Goal: Check status: Check status

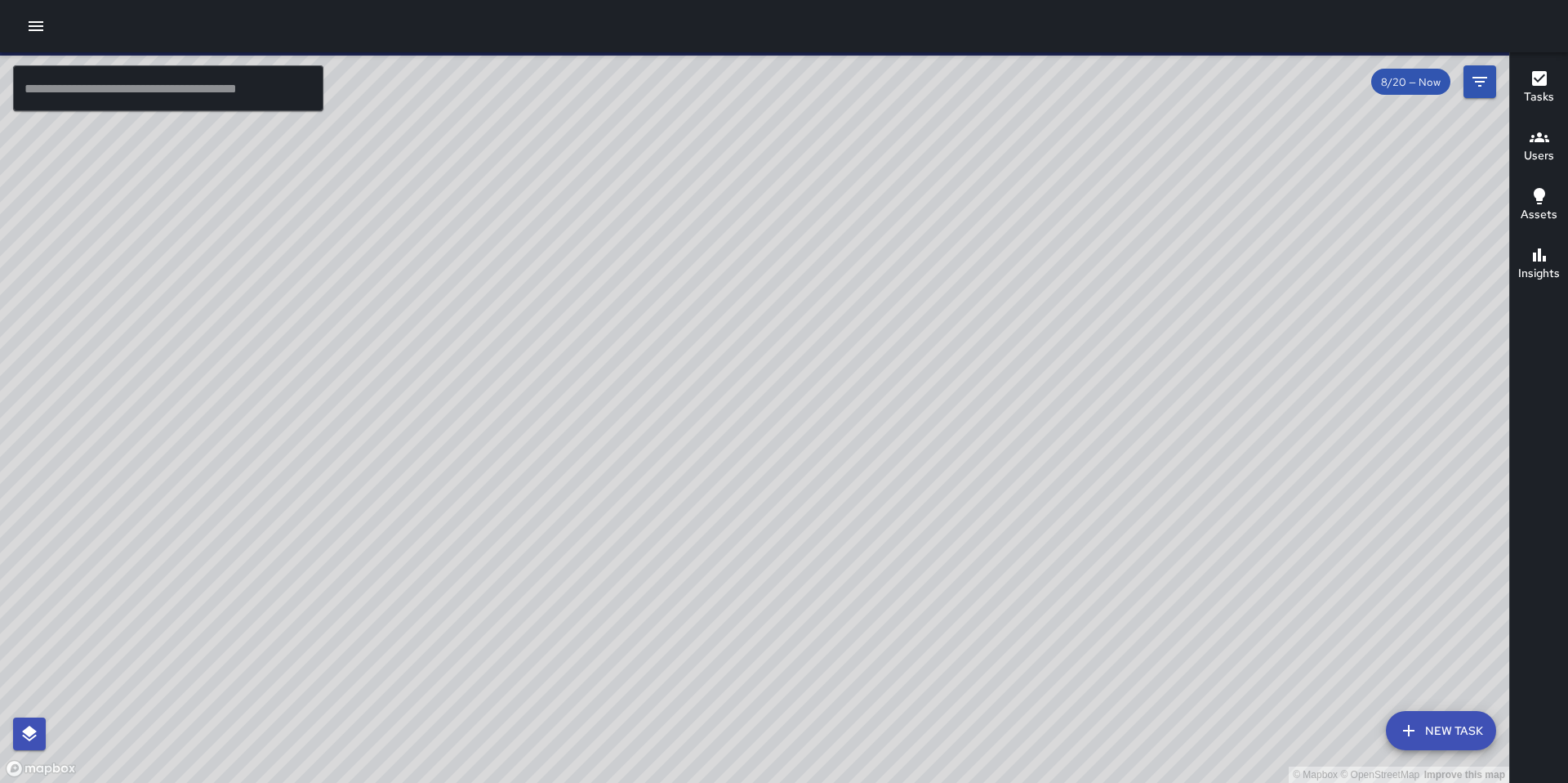
click at [1538, 139] on icon "button" at bounding box center [1539, 138] width 19 height 10
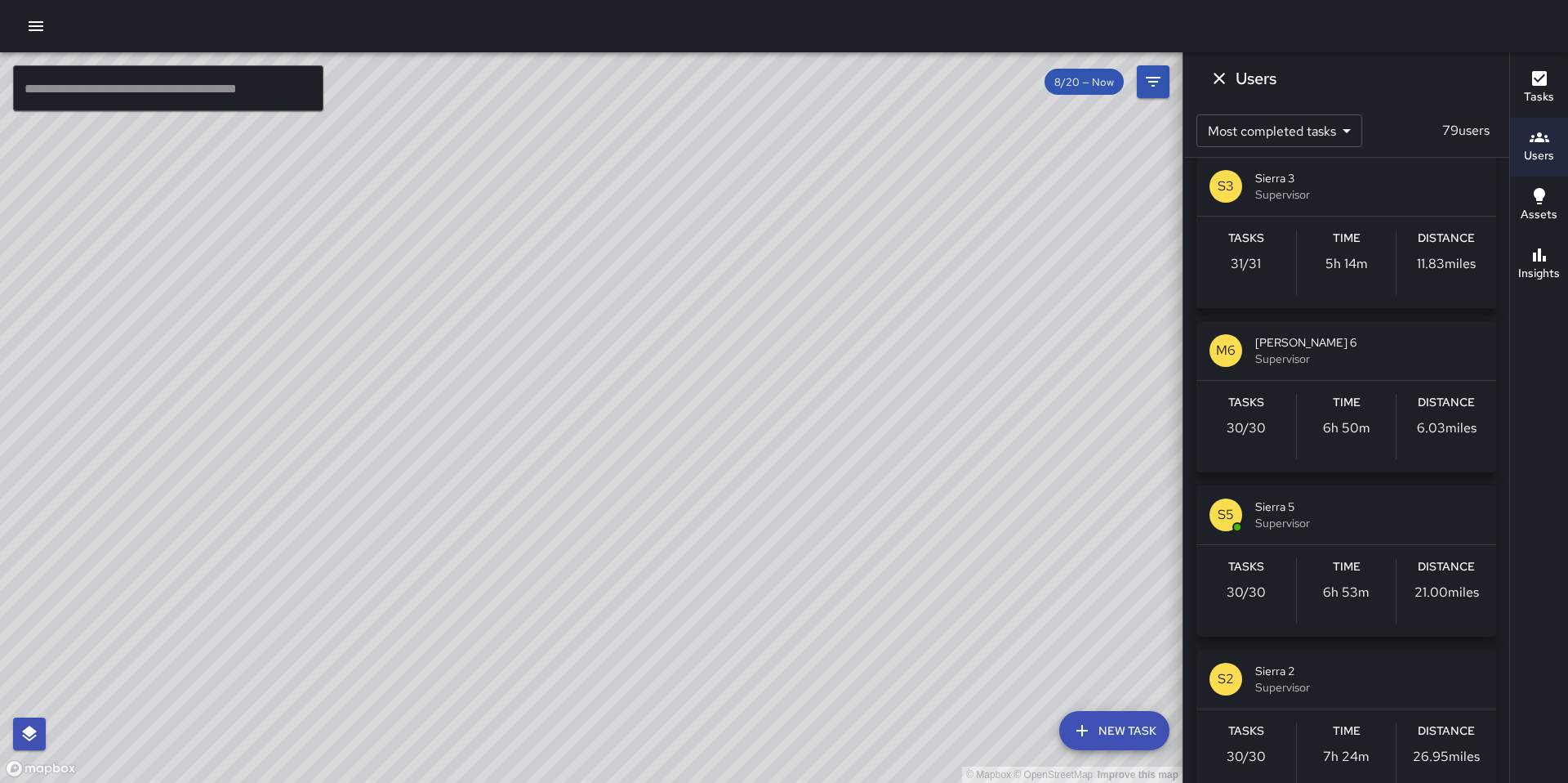
scroll to position [1880, 0]
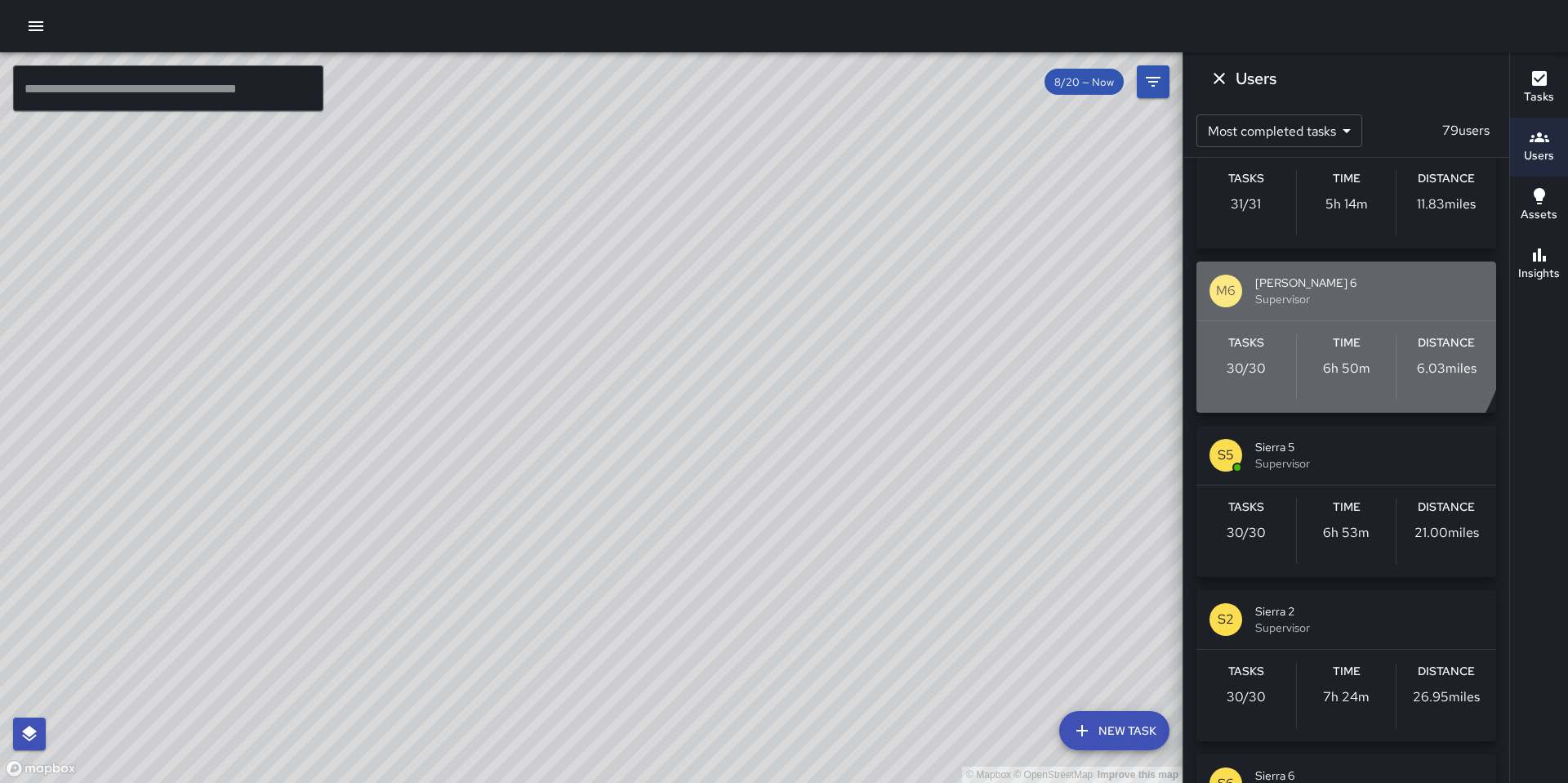
click at [1285, 306] on span "Supervisor" at bounding box center [1369, 299] width 228 height 17
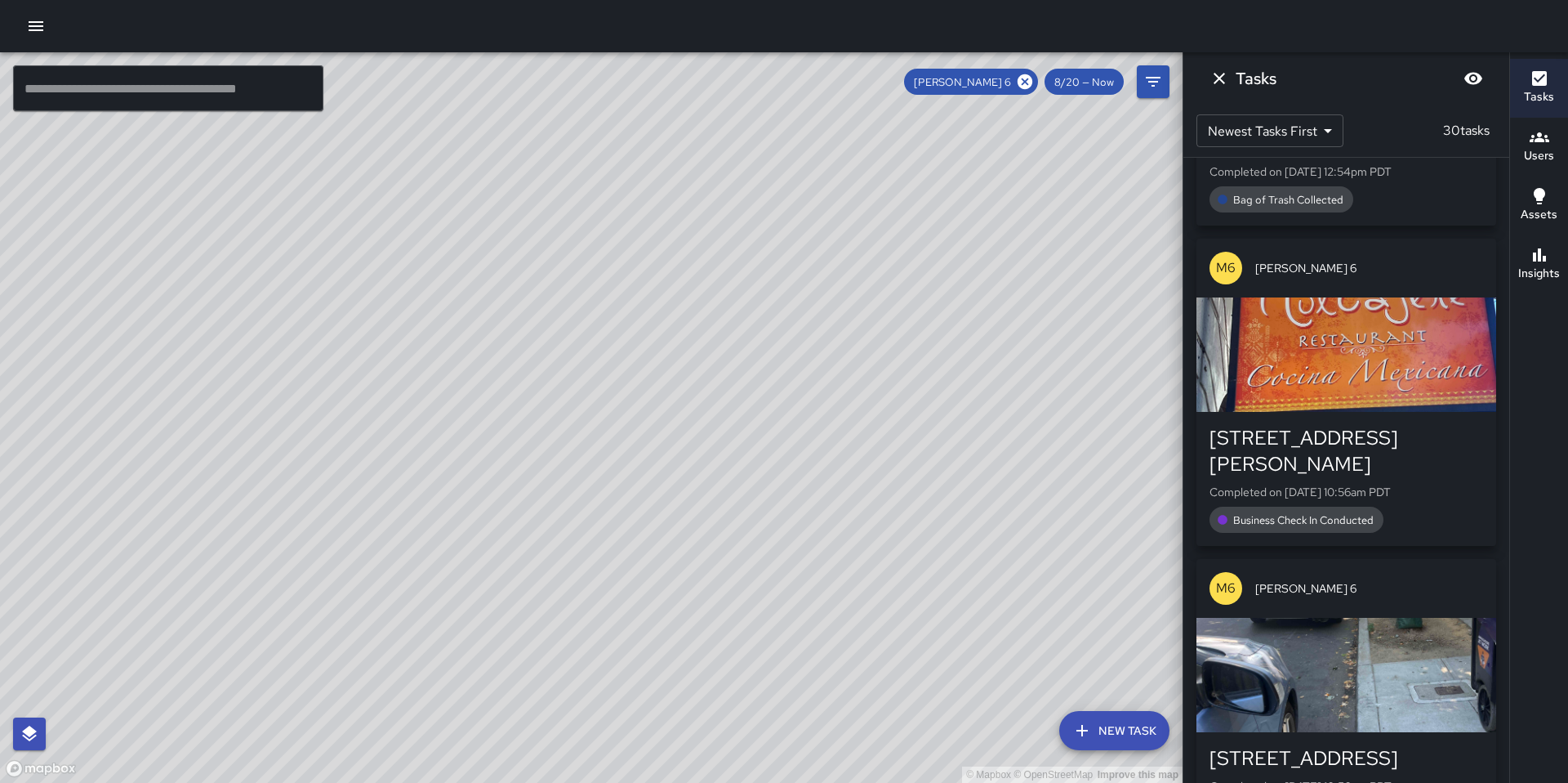
scroll to position [269, 0]
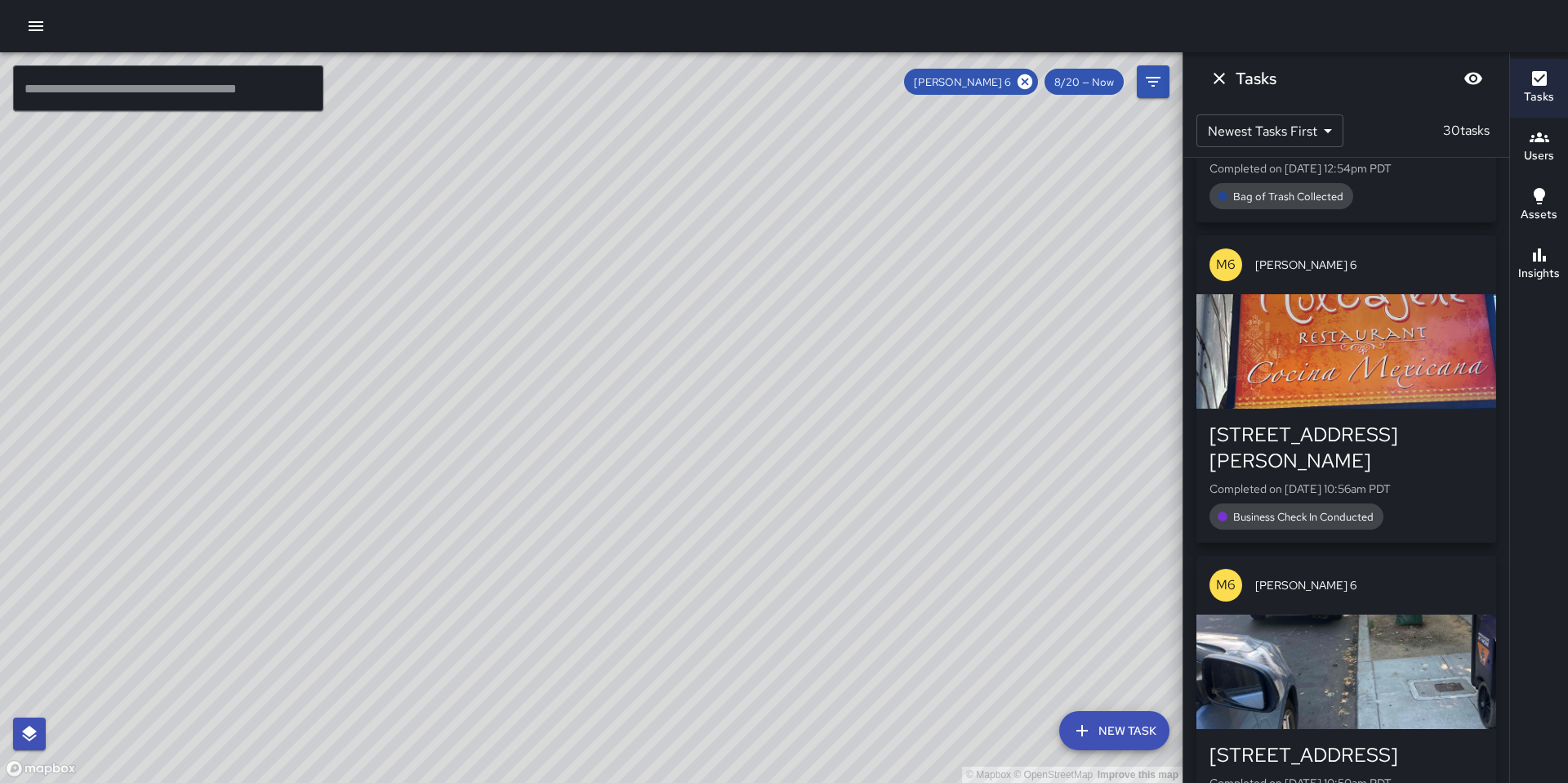
click at [1422, 448] on div "[STREET_ADDRESS][PERSON_NAME] Completed on [DATE] 10:56am PDT Business Check In…" at bounding box center [1347, 475] width 274 height 108
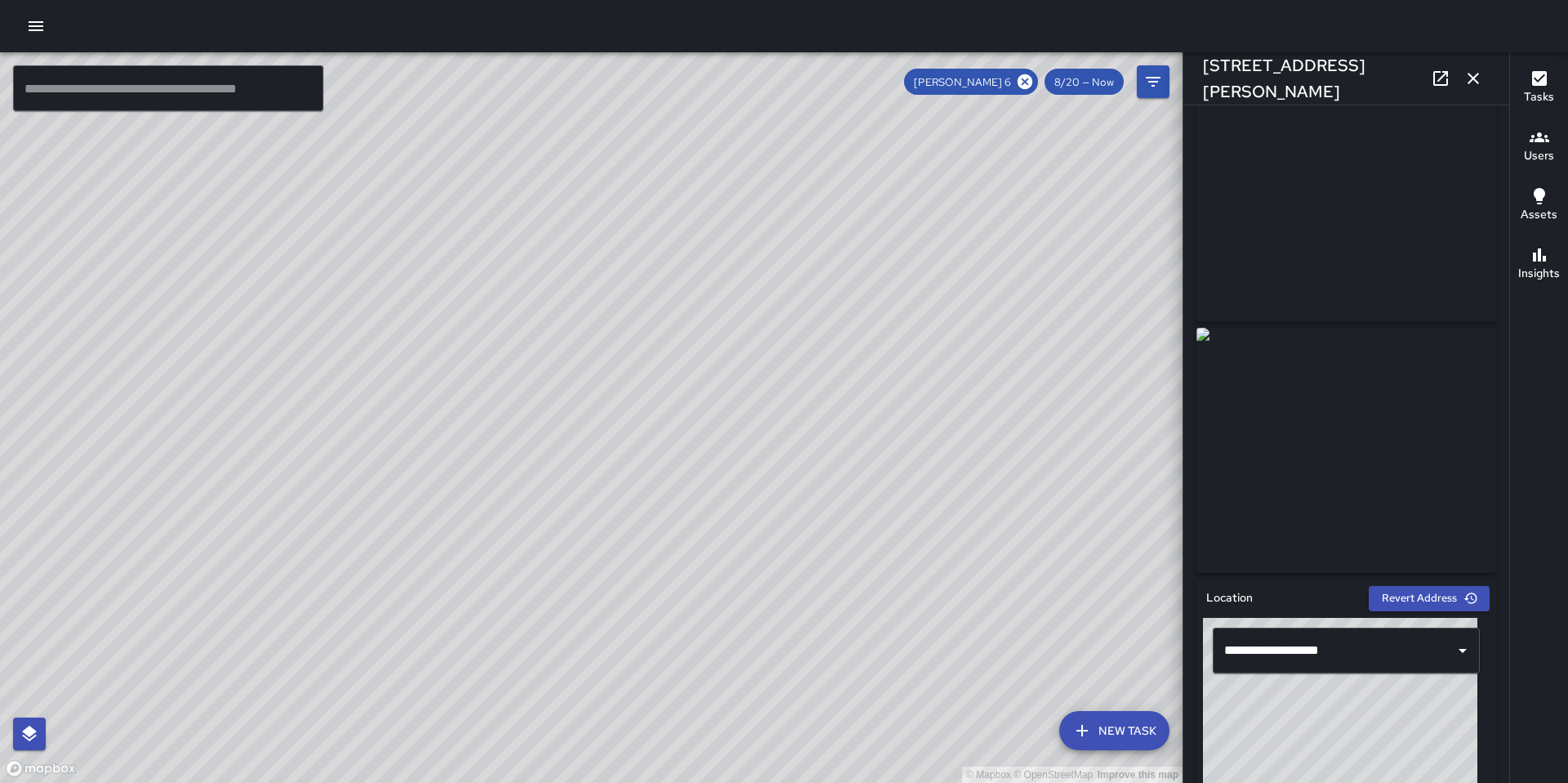
scroll to position [38, 0]
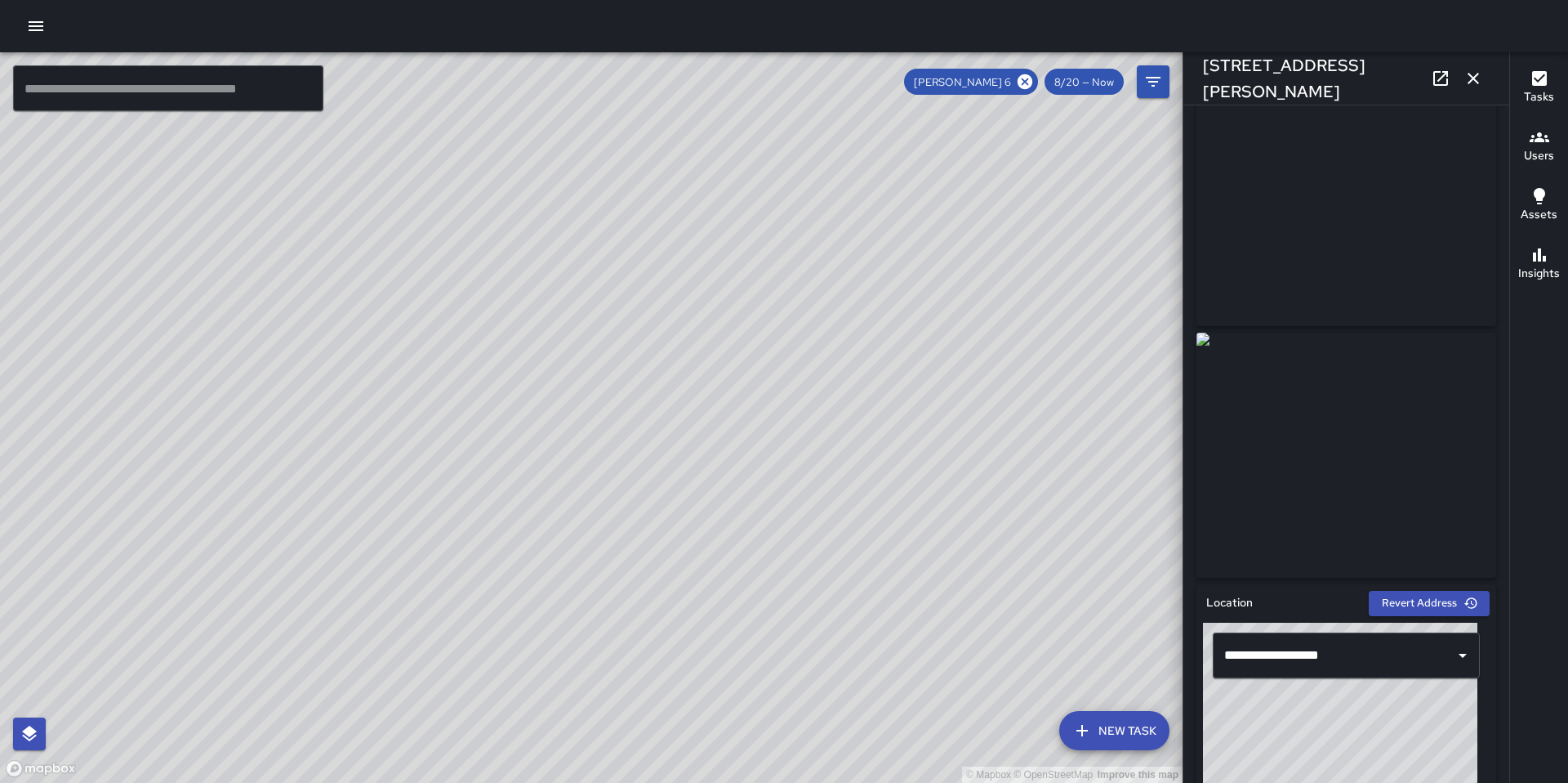
click at [1466, 73] on icon "button" at bounding box center [1473, 78] width 19 height 19
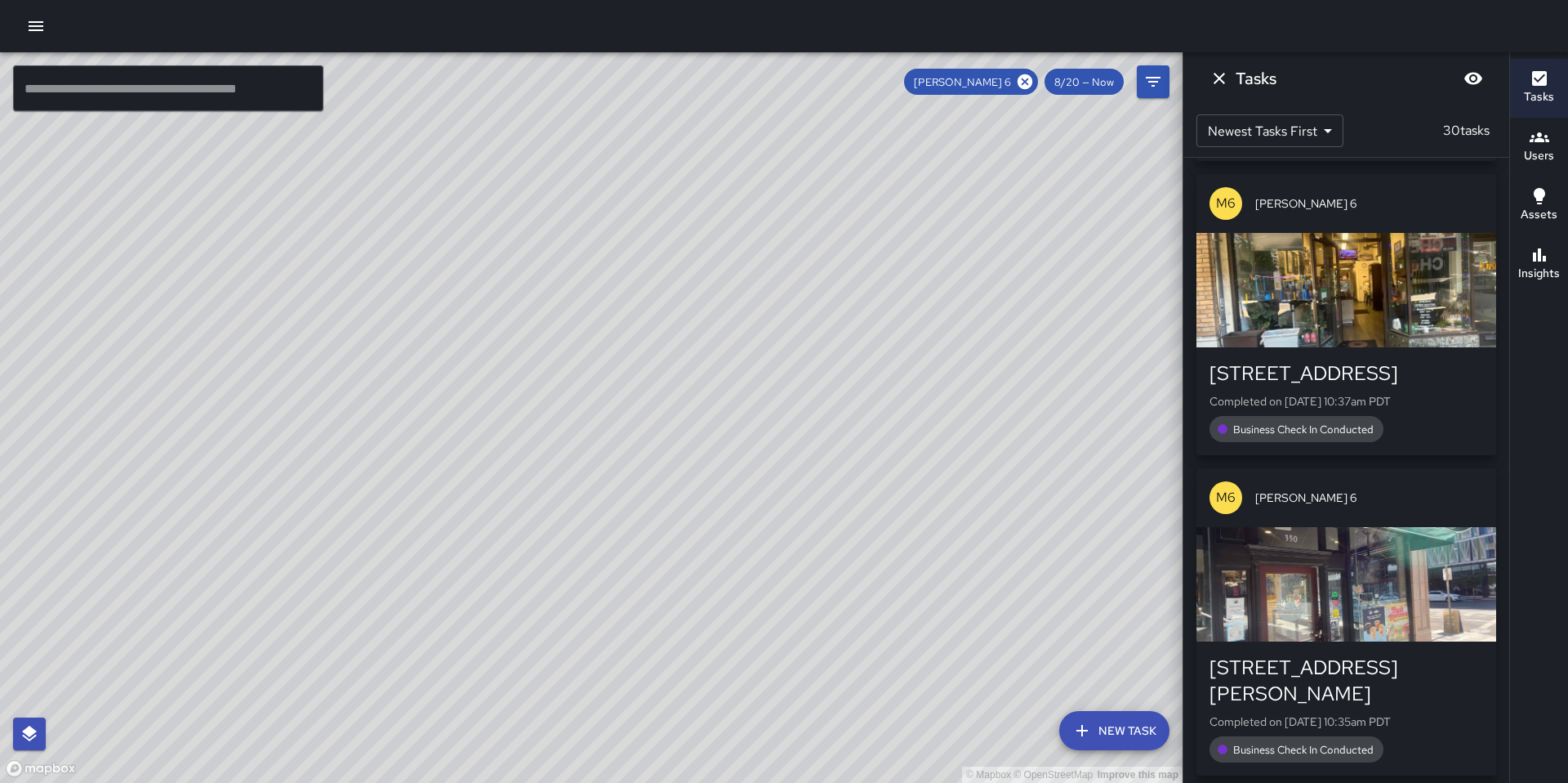
scroll to position [1098, 0]
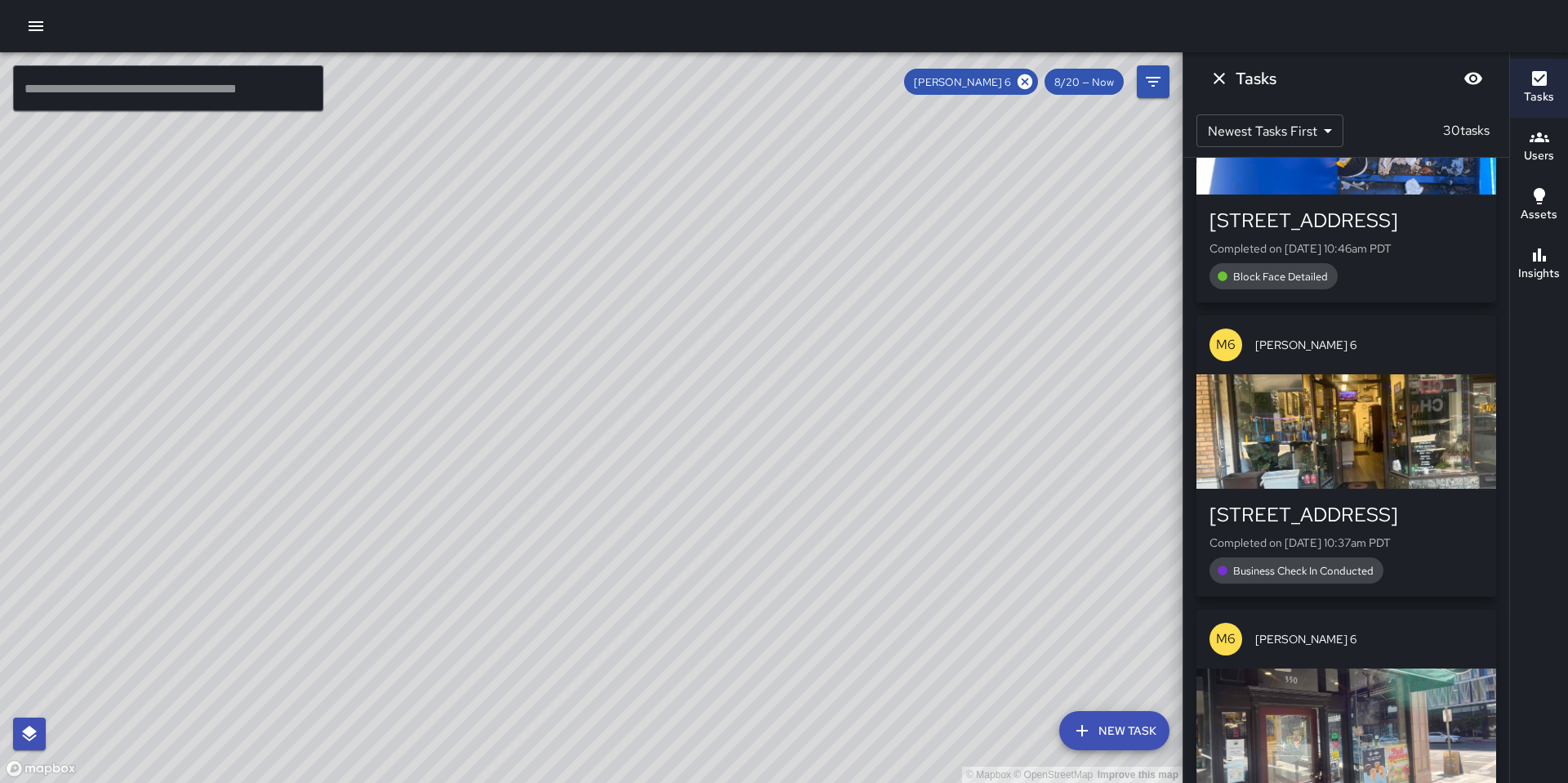
click at [1400, 488] on div "[STREET_ADDRESS] Completed on [DATE] 10:37am PDT Business Check In Conducted" at bounding box center [1346, 542] width 300 height 108
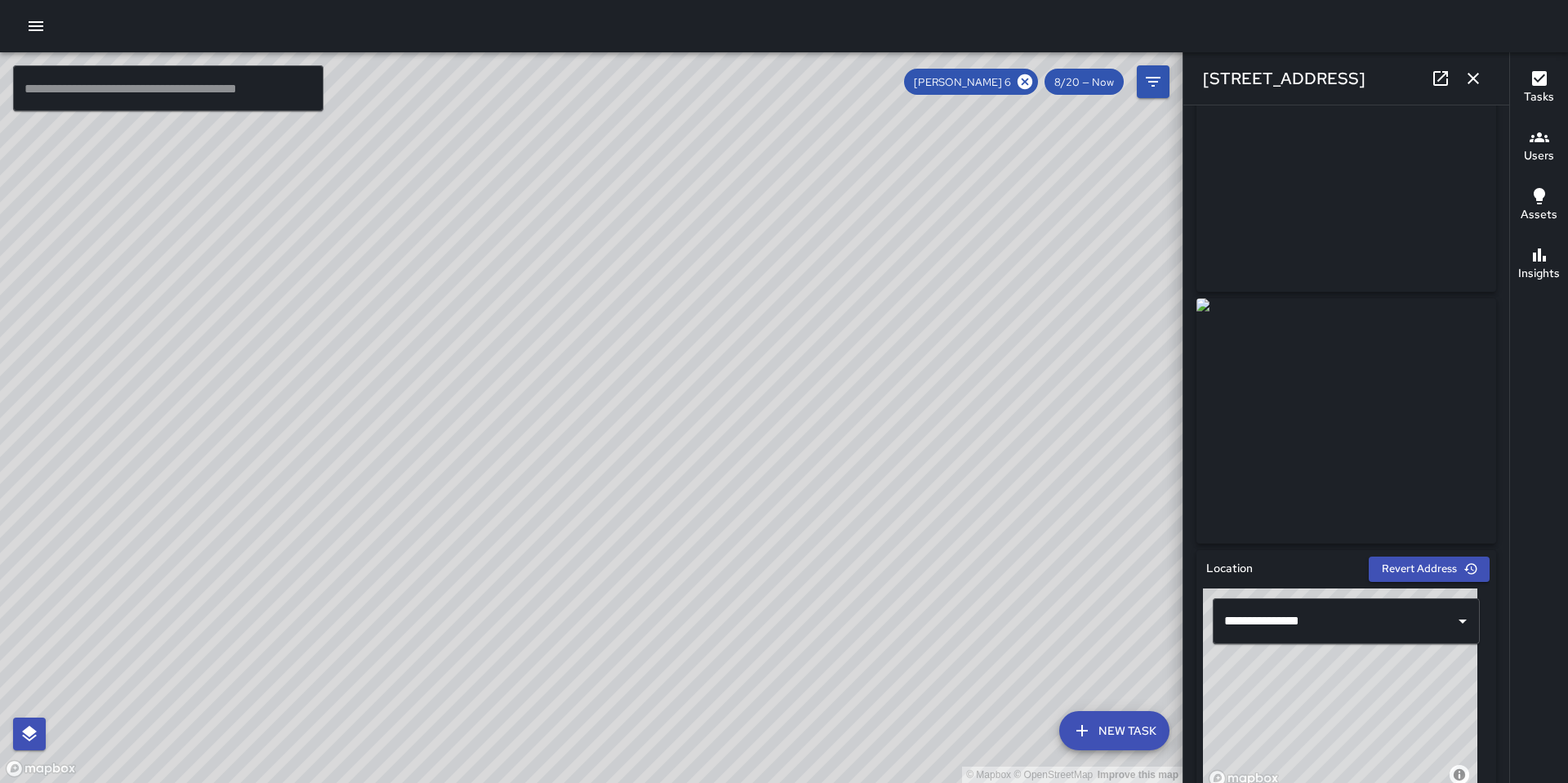
scroll to position [0, 0]
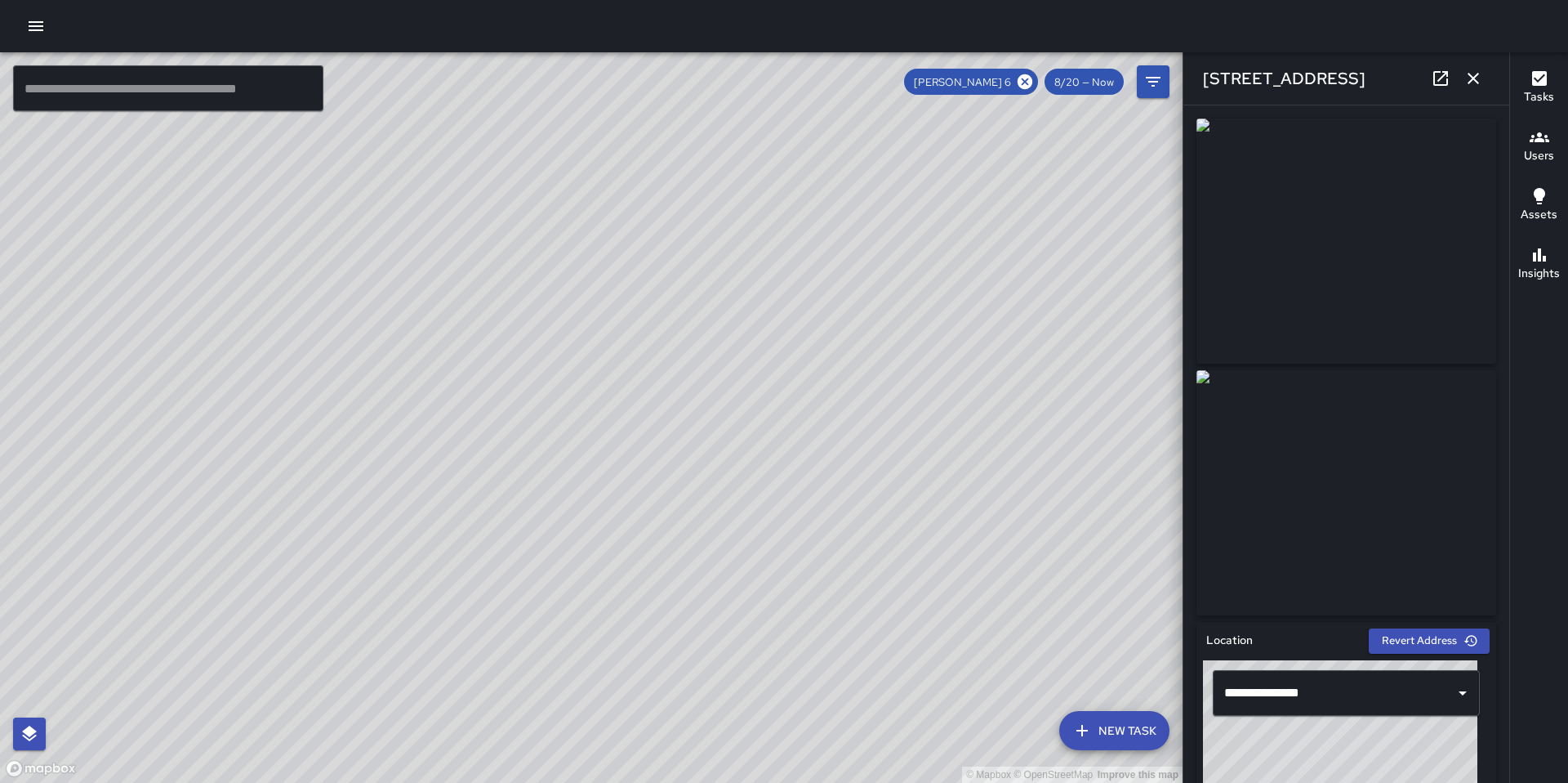
click at [1470, 88] on icon "button" at bounding box center [1473, 78] width 19 height 19
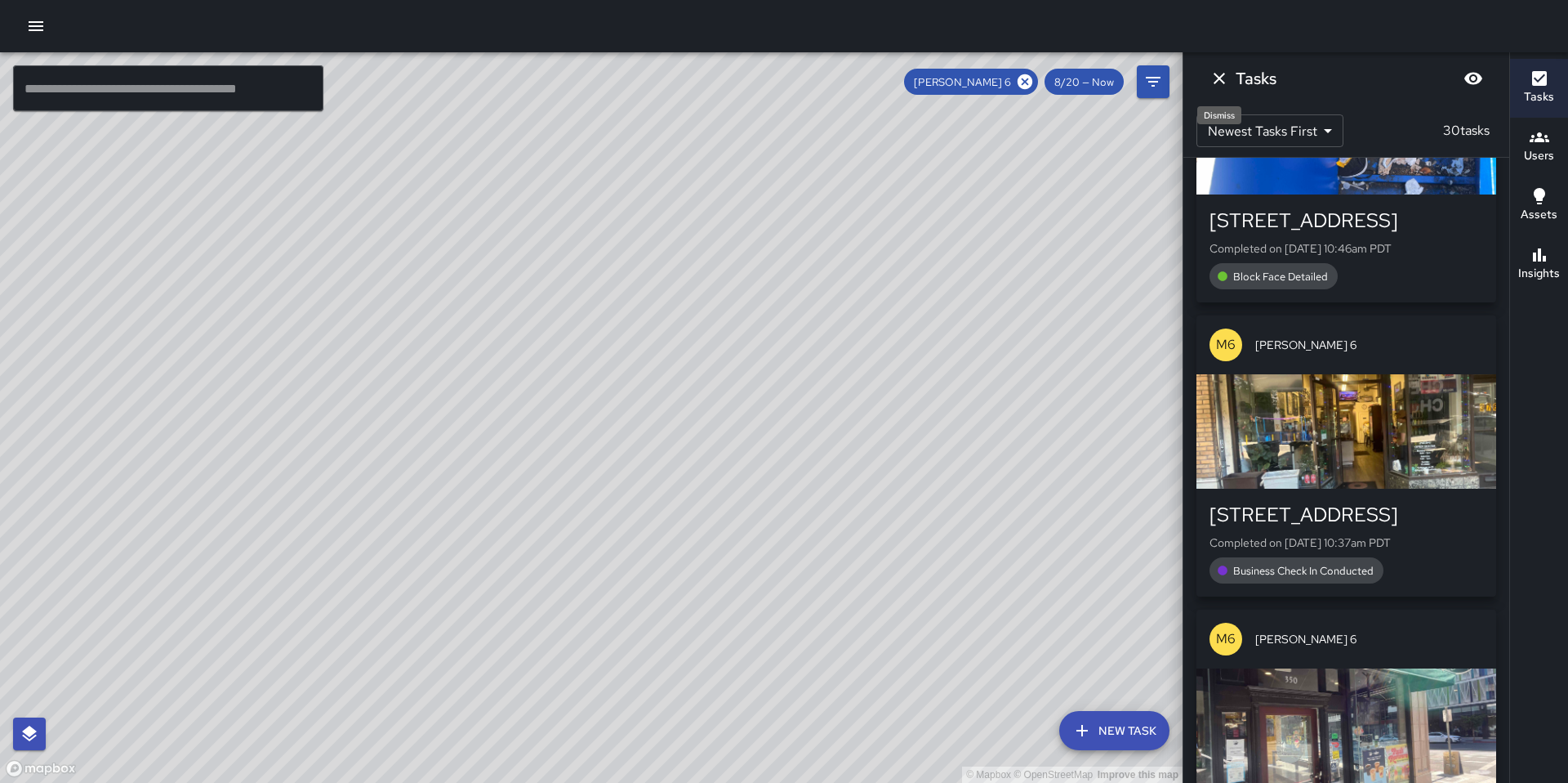
click at [1221, 74] on icon "Dismiss" at bounding box center [1219, 78] width 19 height 19
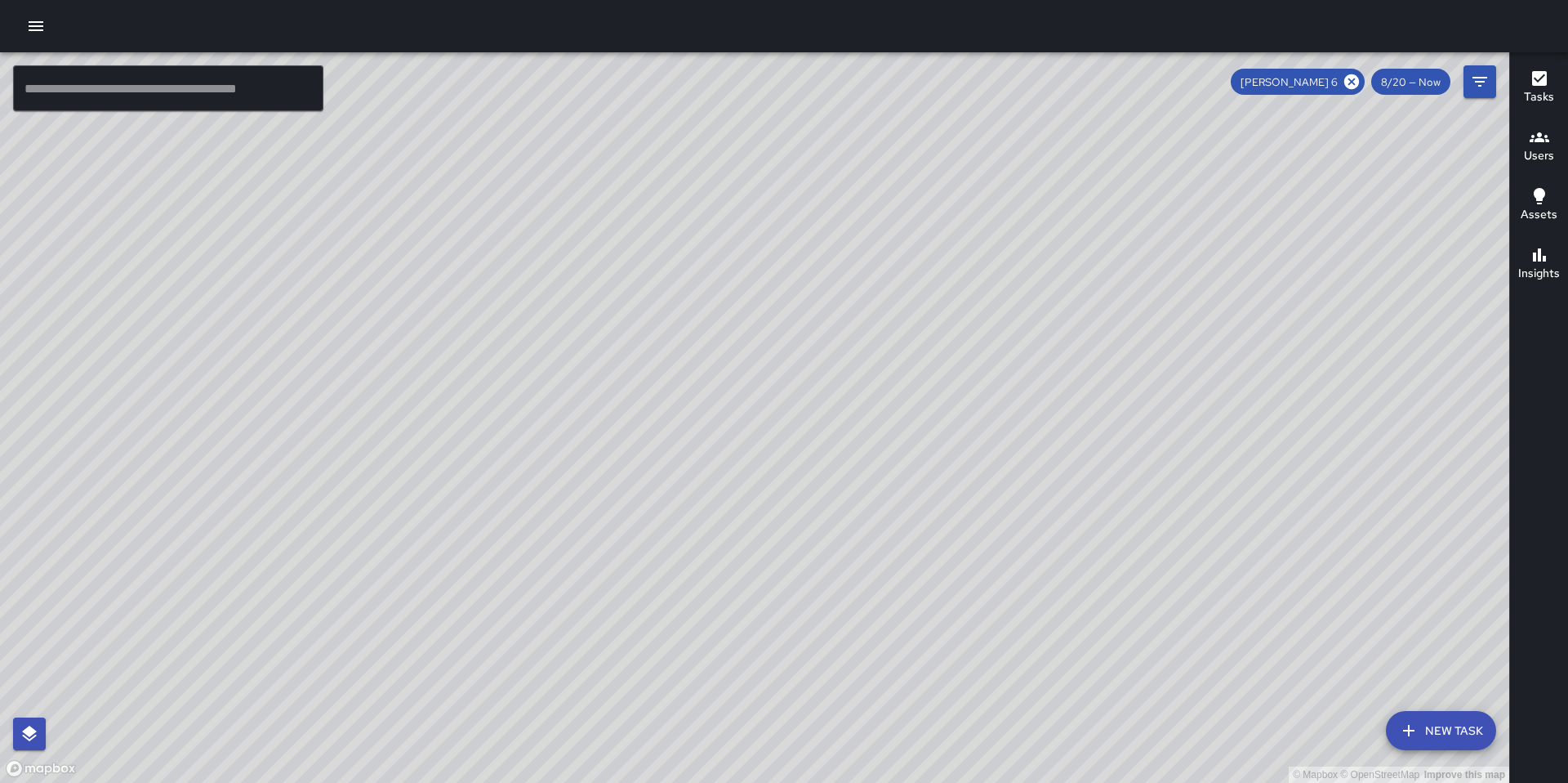
scroll to position [1098, 0]
